Goal: Information Seeking & Learning: Find specific fact

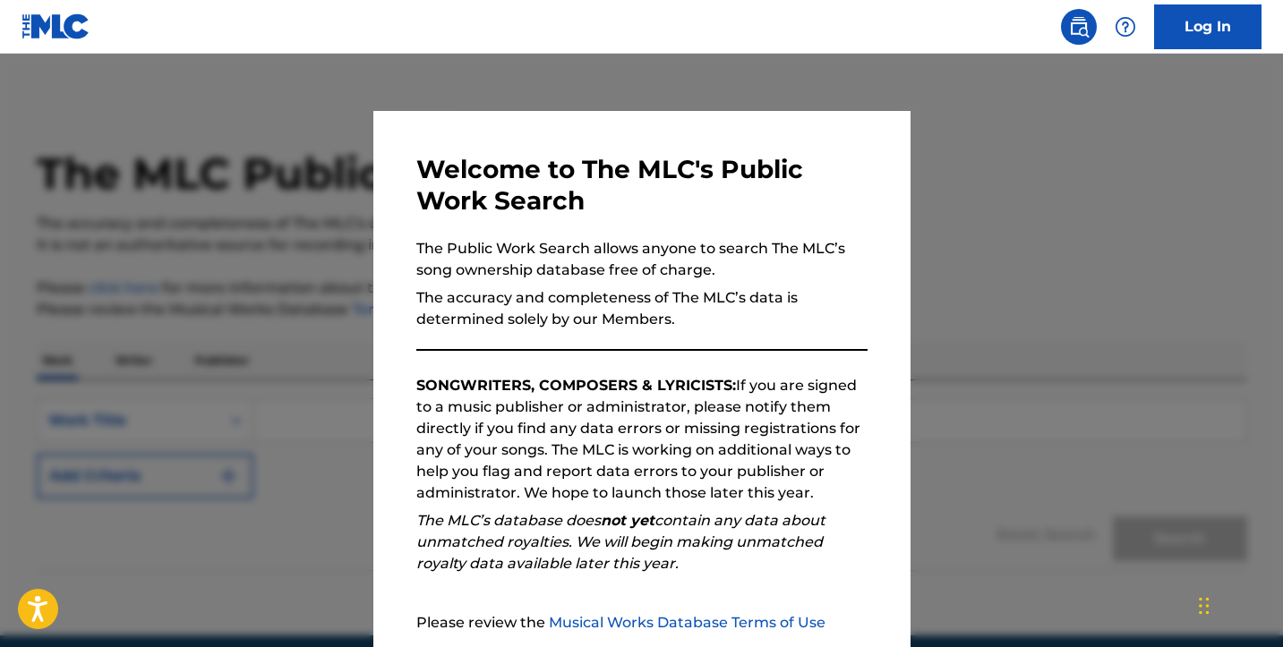
click at [62, 23] on img at bounding box center [55, 26] width 69 height 26
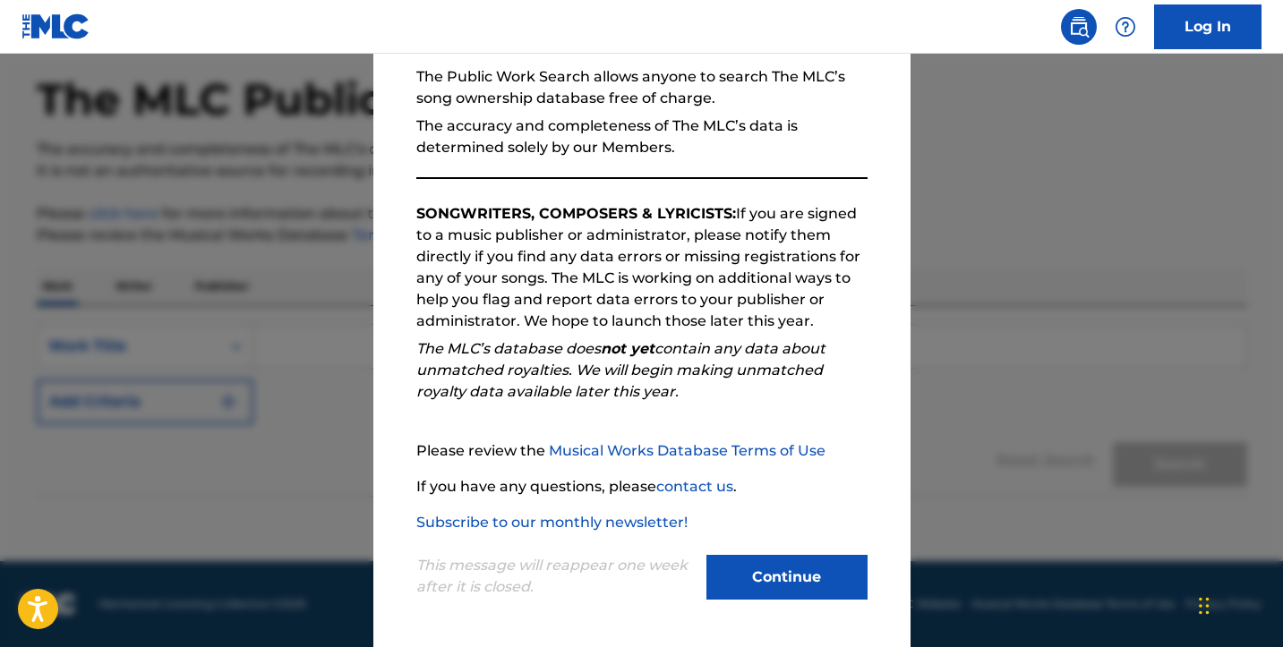
scroll to position [74, 0]
click at [781, 585] on button "Continue" at bounding box center [786, 577] width 161 height 45
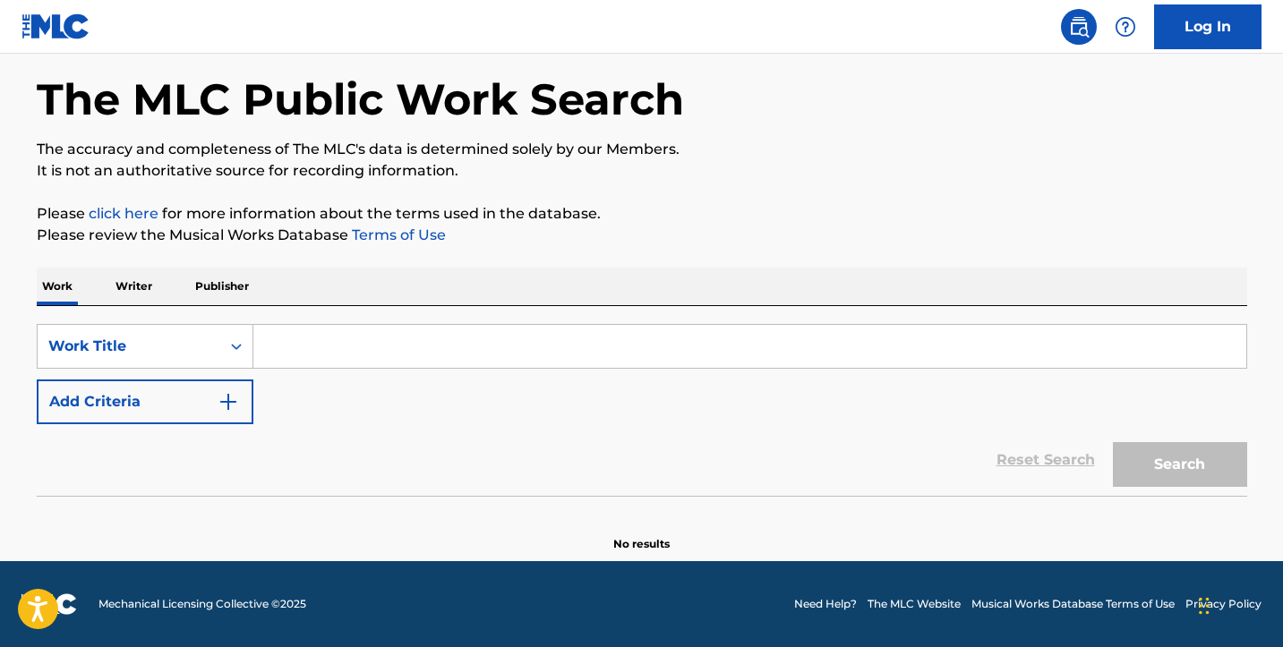
click at [274, 346] on input "Search Form" at bounding box center [749, 346] width 993 height 43
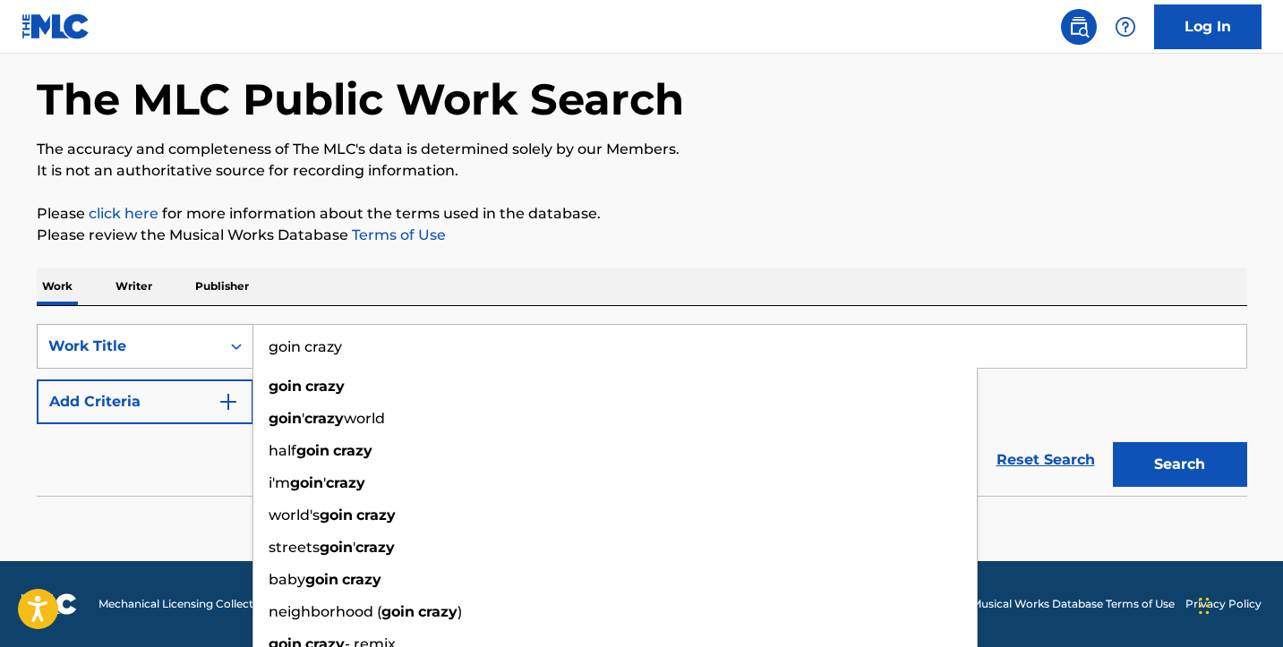
type input "goin crazy"
click at [134, 349] on div "Work Title" at bounding box center [128, 346] width 161 height 21
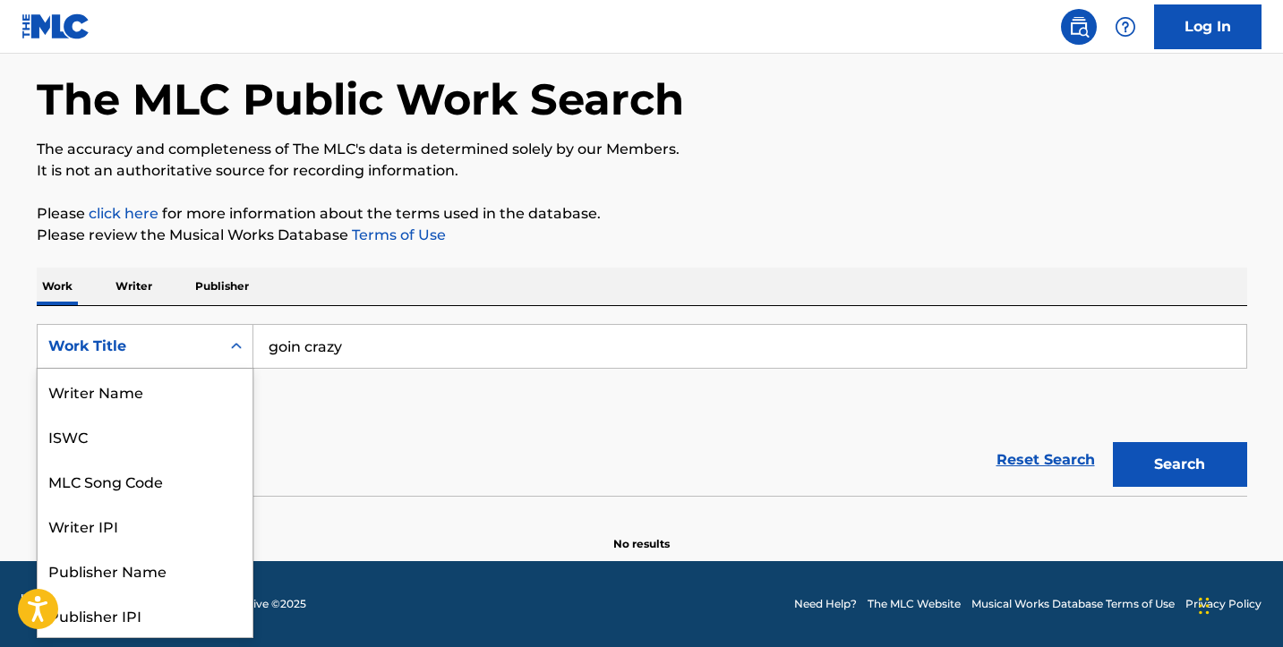
scroll to position [90, 0]
click at [346, 268] on div "Work Writer Publisher" at bounding box center [642, 287] width 1210 height 38
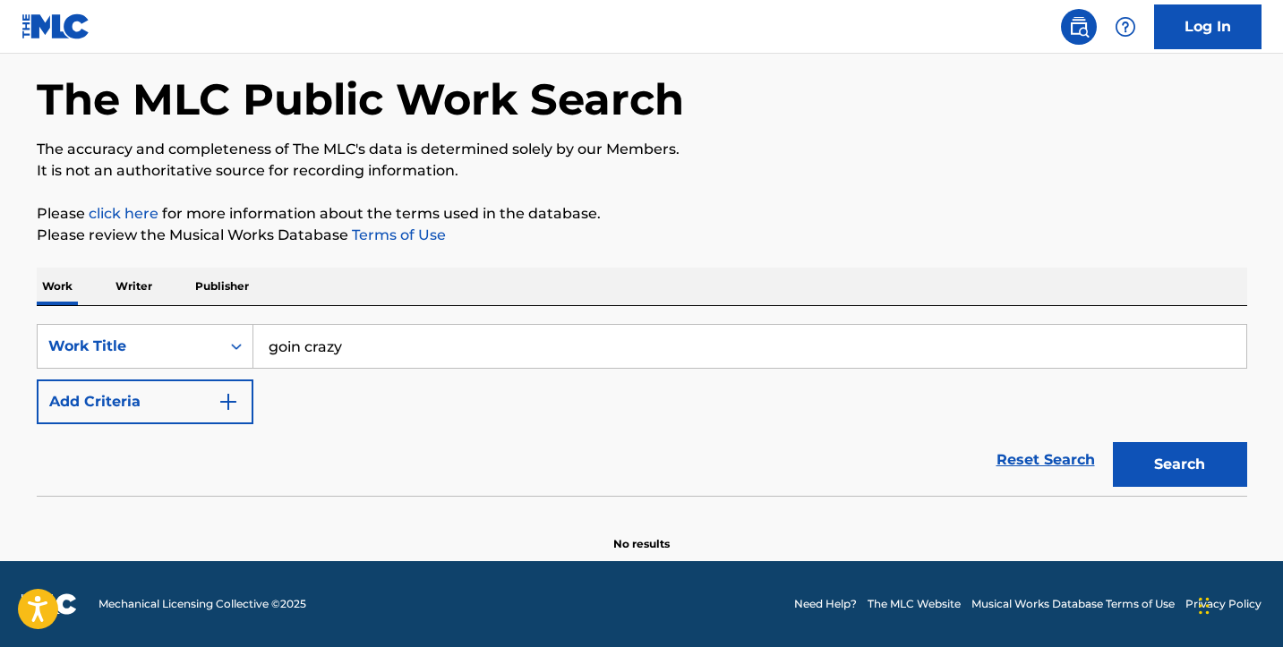
click at [230, 394] on img "Search Form" at bounding box center [228, 401] width 21 height 21
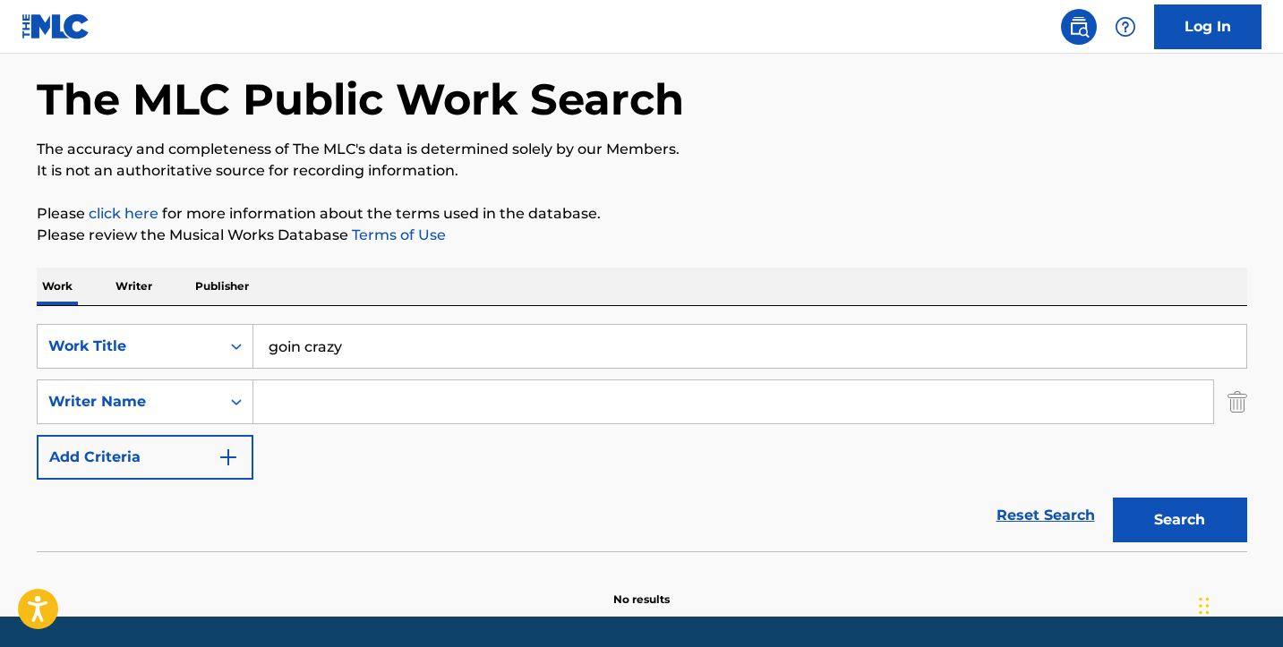
click at [302, 404] on input "Search Form" at bounding box center [733, 402] width 960 height 43
click at [1179, 520] on button "Search" at bounding box center [1180, 520] width 134 height 45
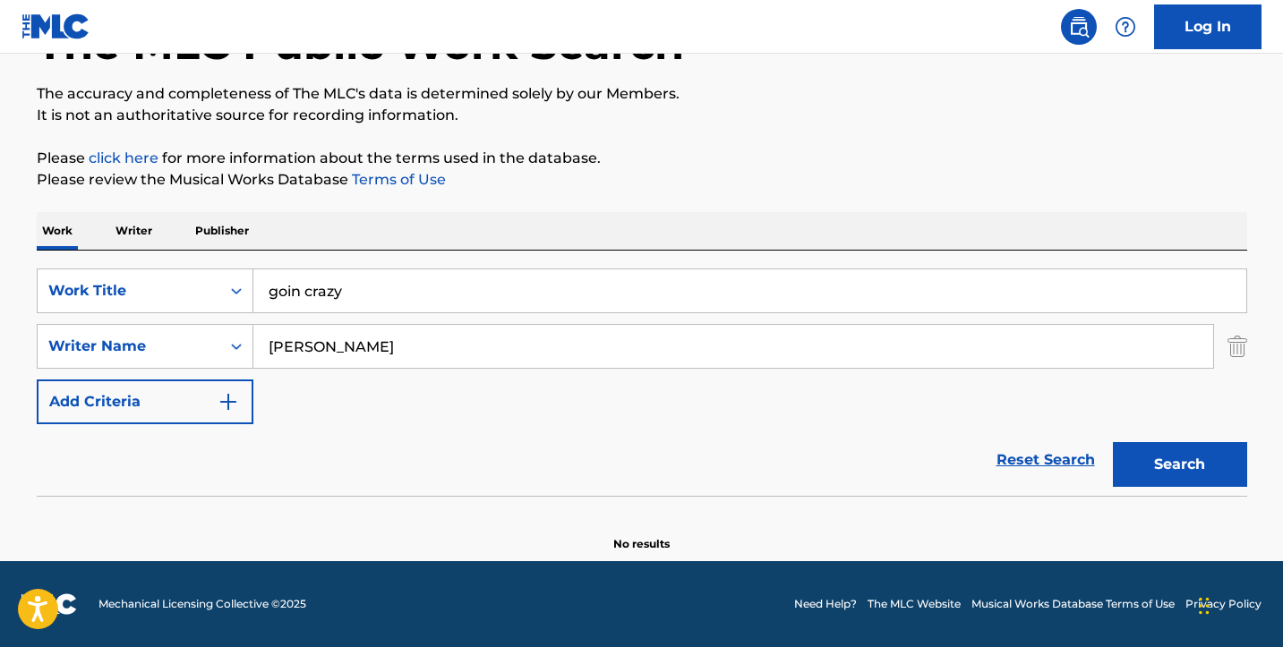
scroll to position [130, 0]
click at [309, 346] on input "[PERSON_NAME]" at bounding box center [733, 346] width 960 height 43
type input "[PERSON_NAME]"
click at [1179, 465] on button "Search" at bounding box center [1180, 464] width 134 height 45
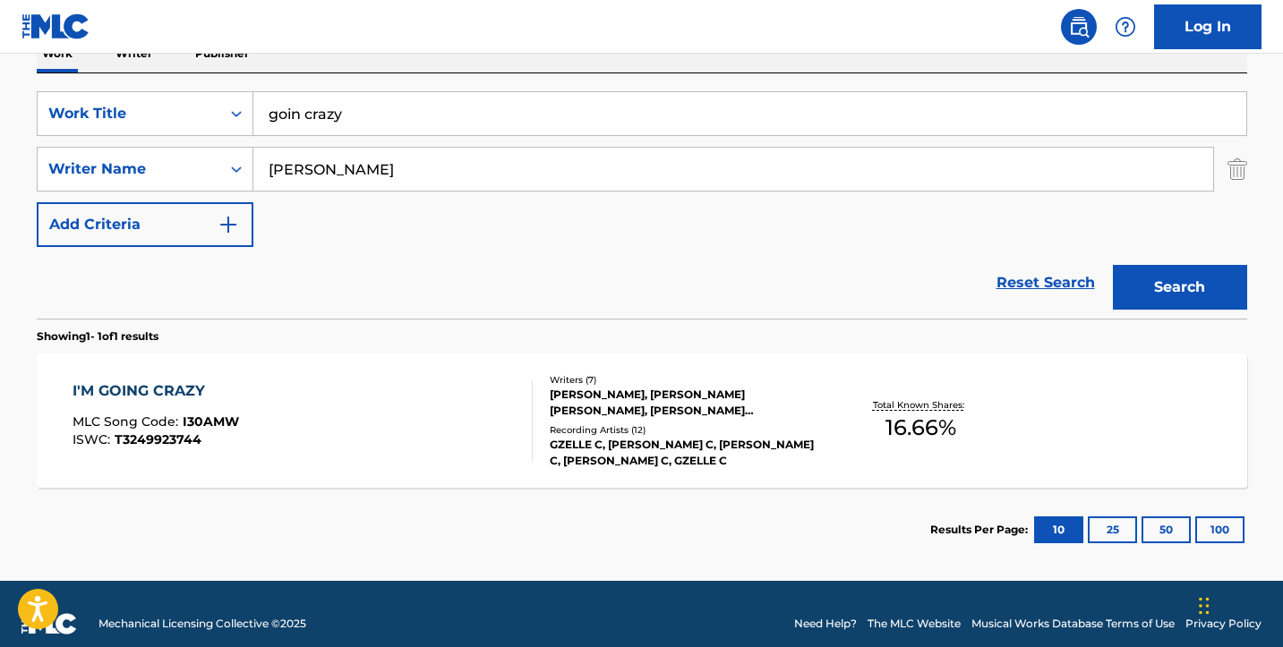
scroll to position [308, 0]
click at [412, 425] on div "I'M GOING CRAZY MLC Song Code : I30AMW ISWC : T3249923744" at bounding box center [303, 420] width 460 height 81
